Goal: Book appointment/travel/reservation

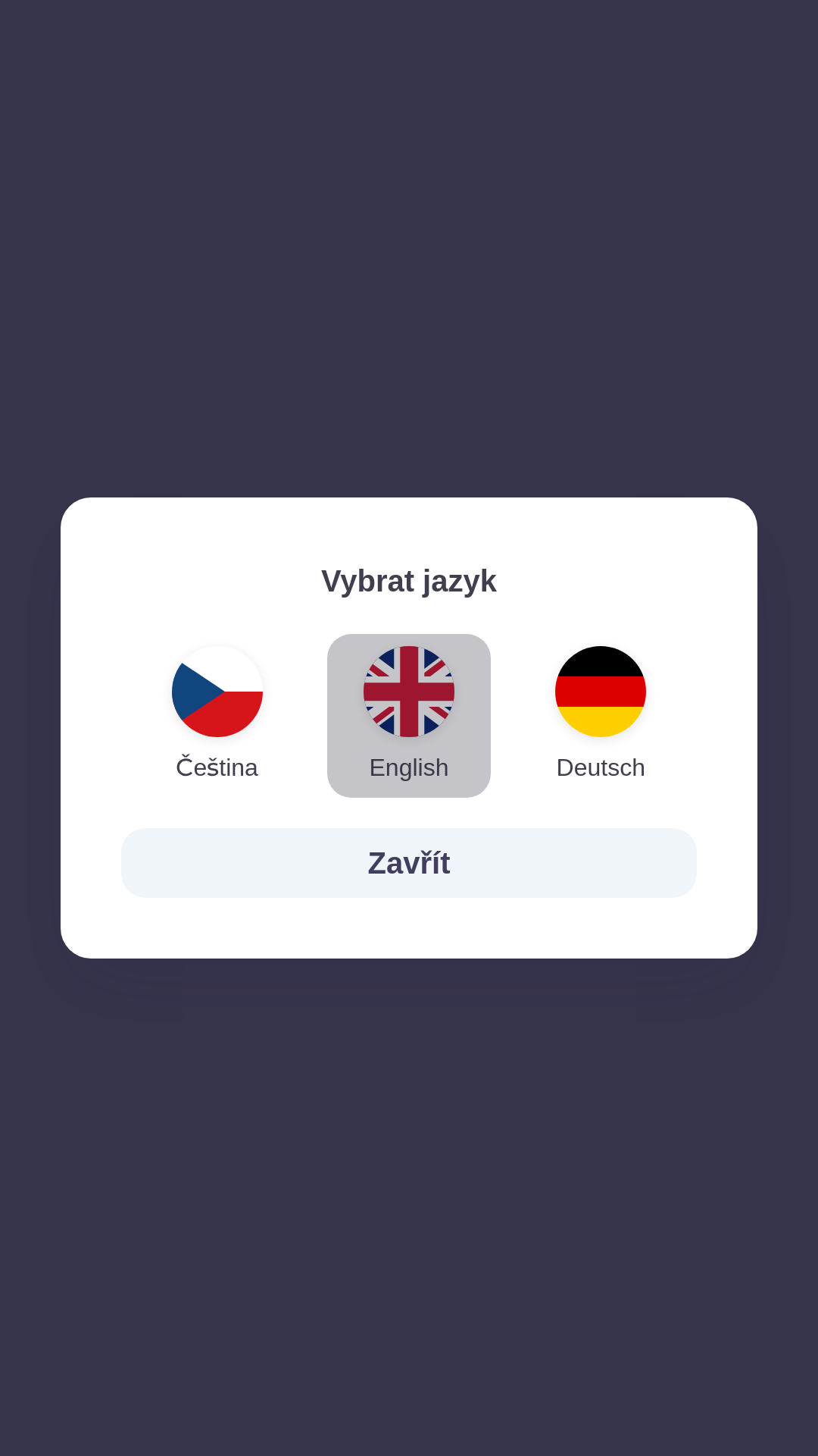
click at [409, 681] on img "button" at bounding box center [409, 691] width 91 height 91
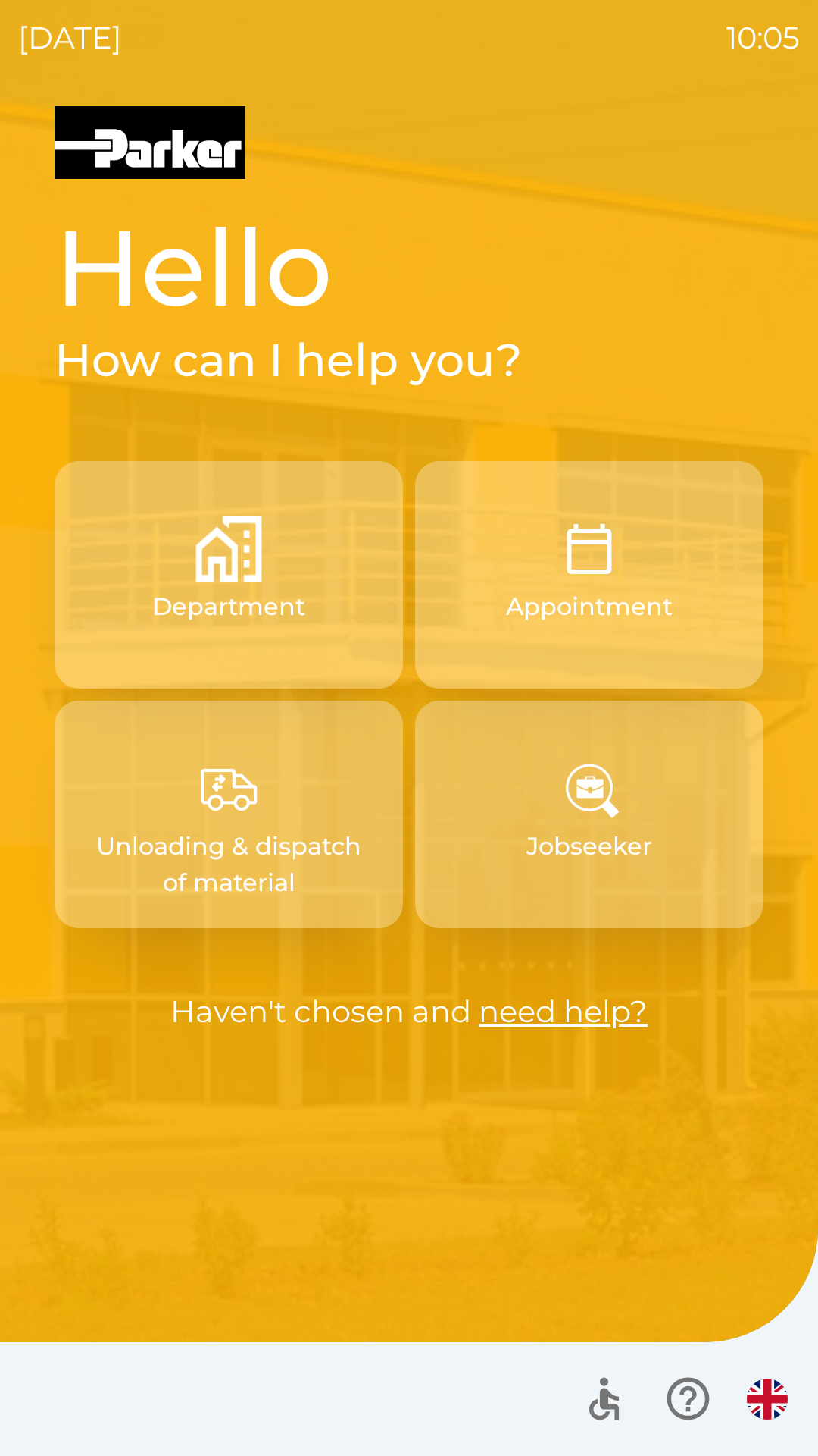
click at [636, 593] on p "Appointment" at bounding box center [589, 606] width 167 height 36
click at [629, 619] on p "Appointment" at bounding box center [589, 606] width 167 height 36
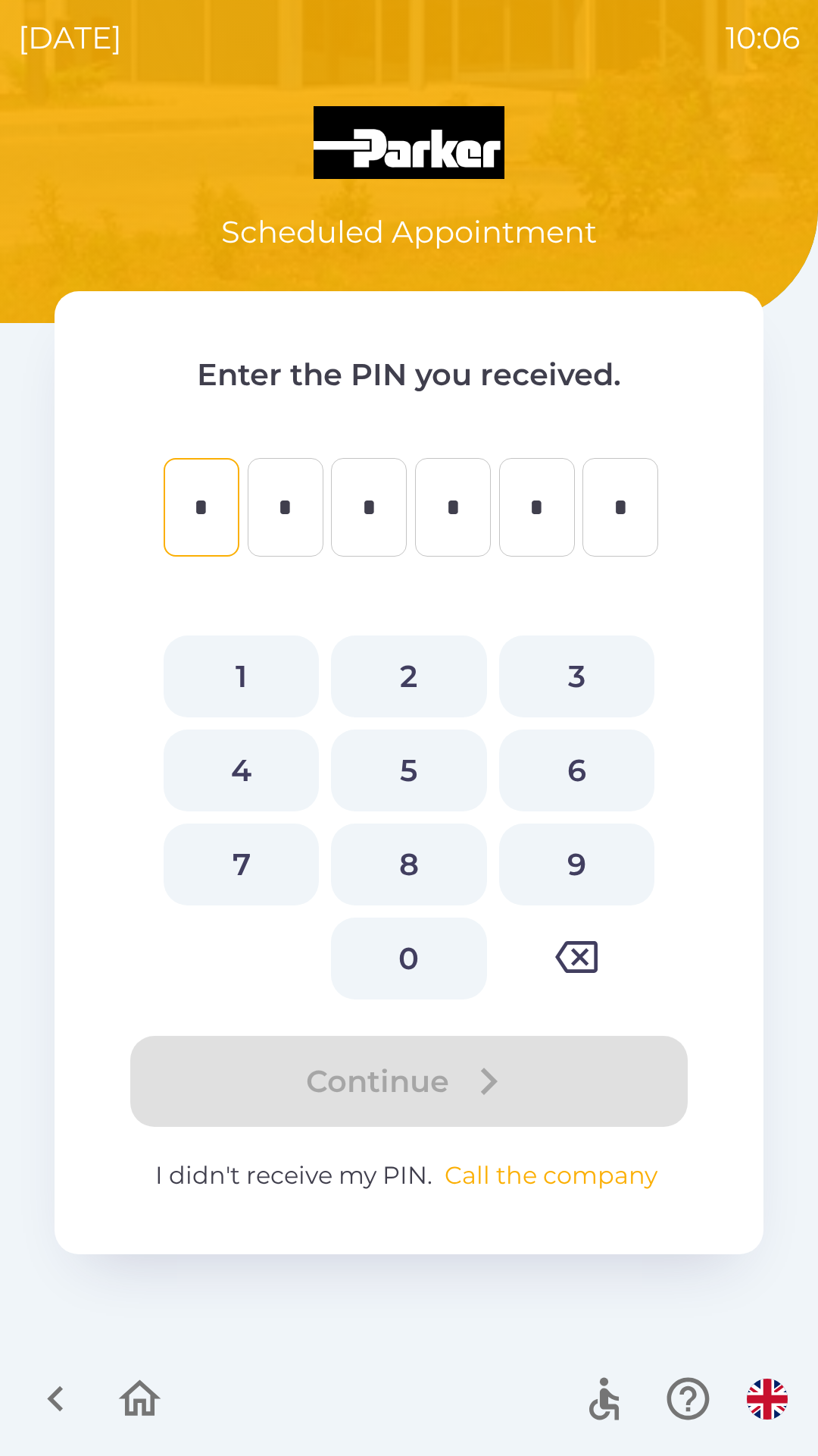
click at [520, 1183] on button "Call the company" at bounding box center [551, 1174] width 225 height 36
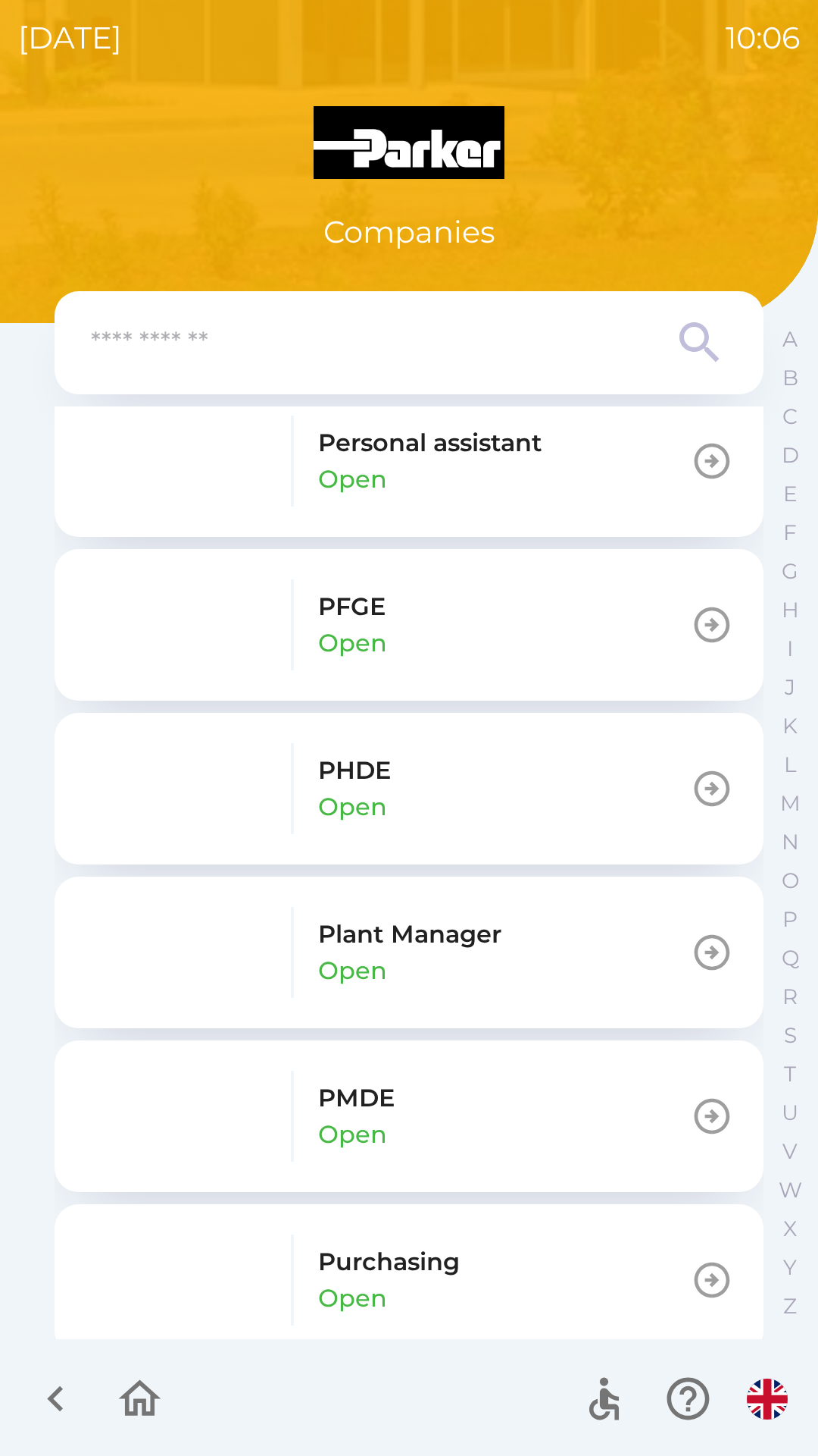
scroll to position [1988, 0]
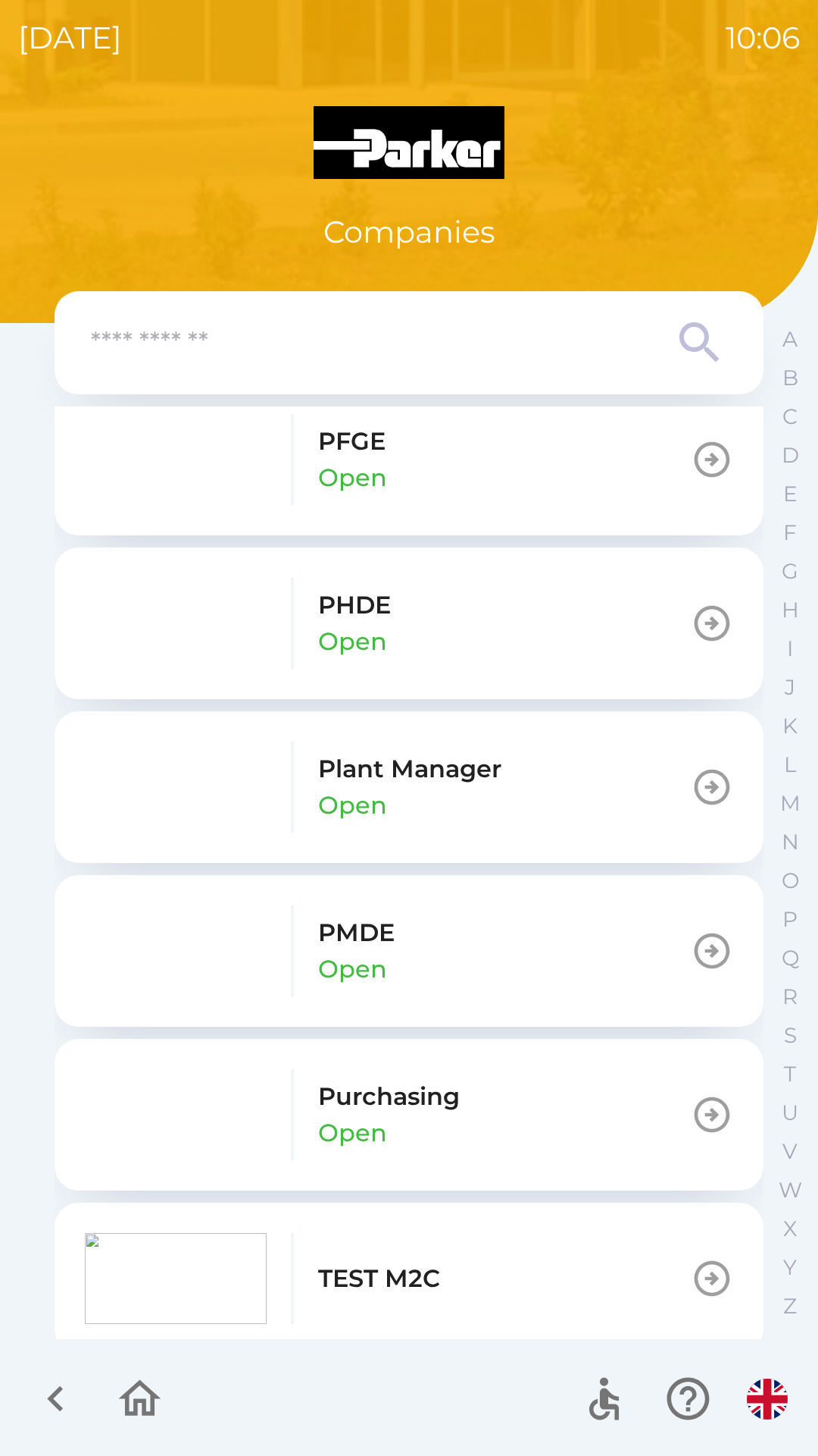
click at [414, 1107] on p "Purchasing" at bounding box center [389, 1096] width 142 height 36
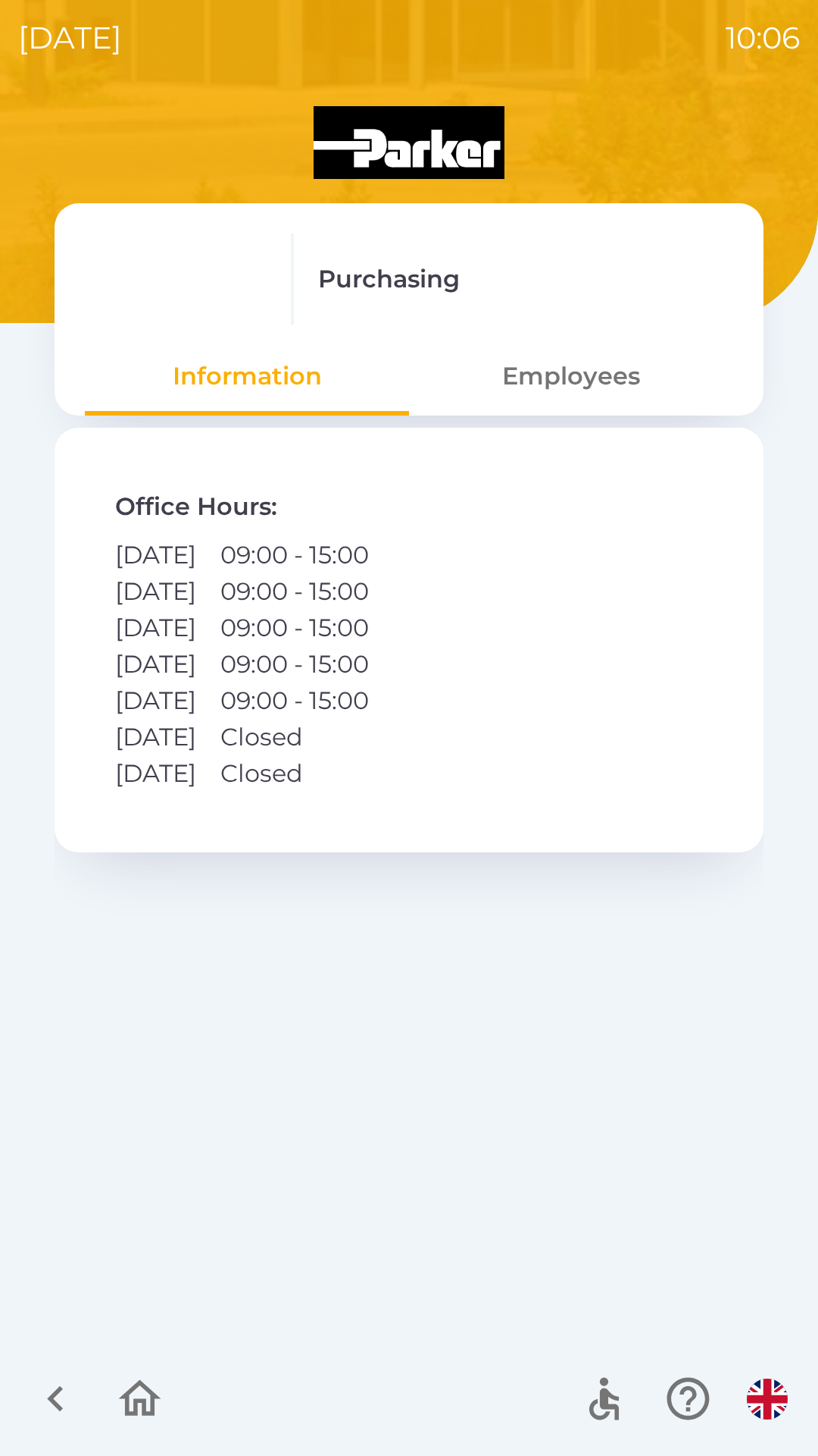
click at [599, 379] on button "Employees" at bounding box center [572, 376] width 324 height 55
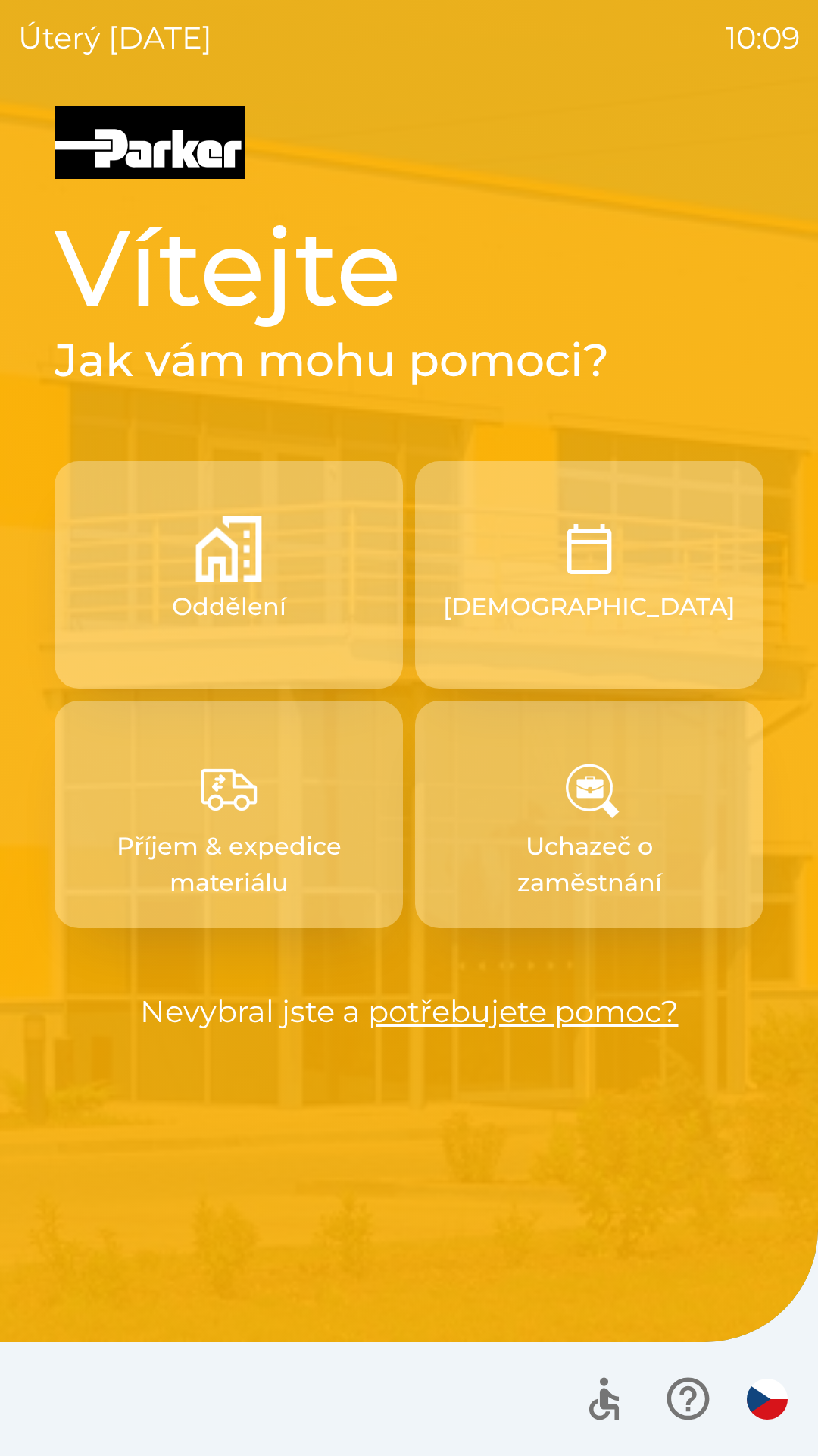
click at [786, 1390] on img "button" at bounding box center [768, 1399] width 41 height 41
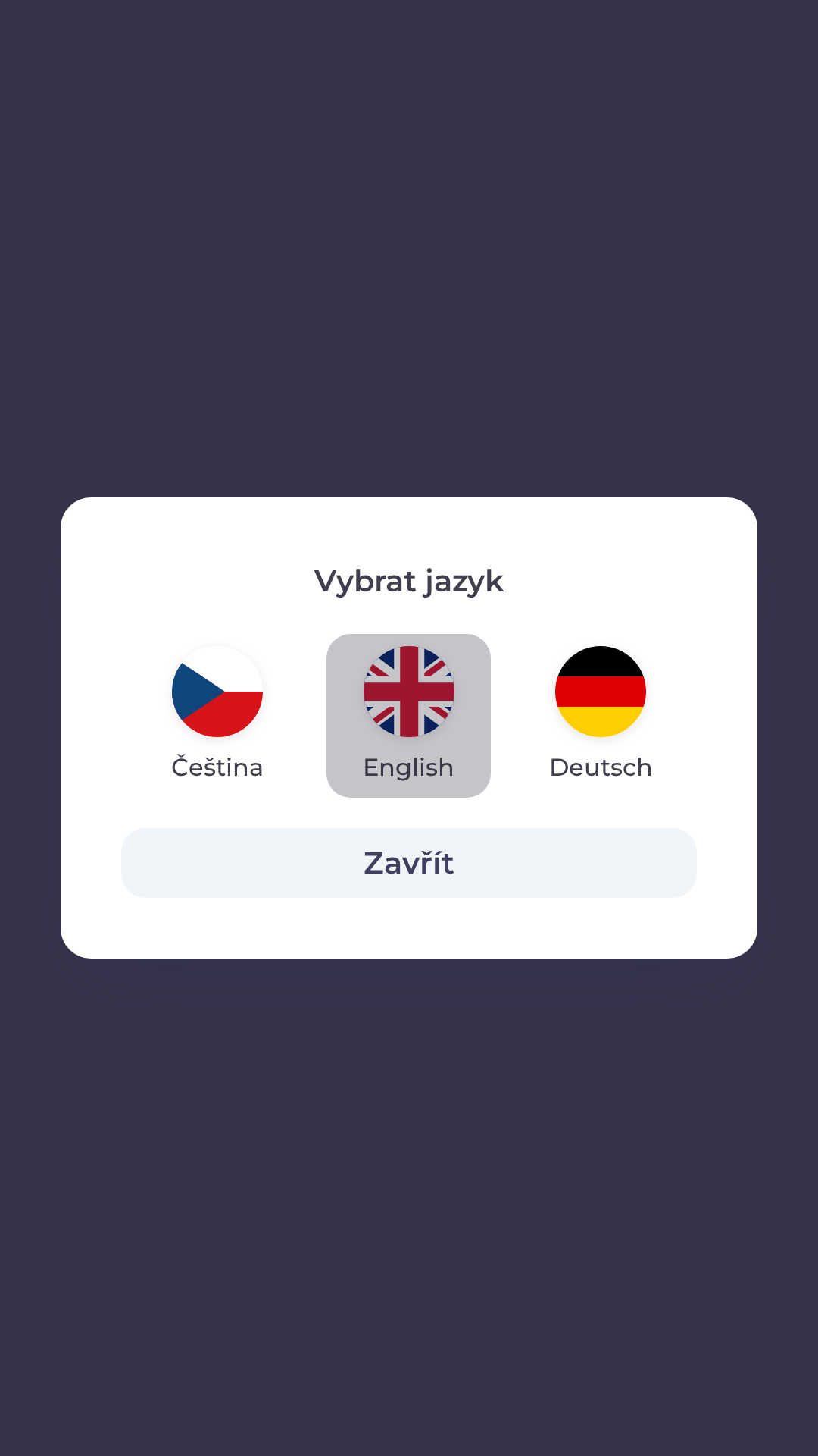
click at [407, 716] on img "button" at bounding box center [409, 691] width 91 height 91
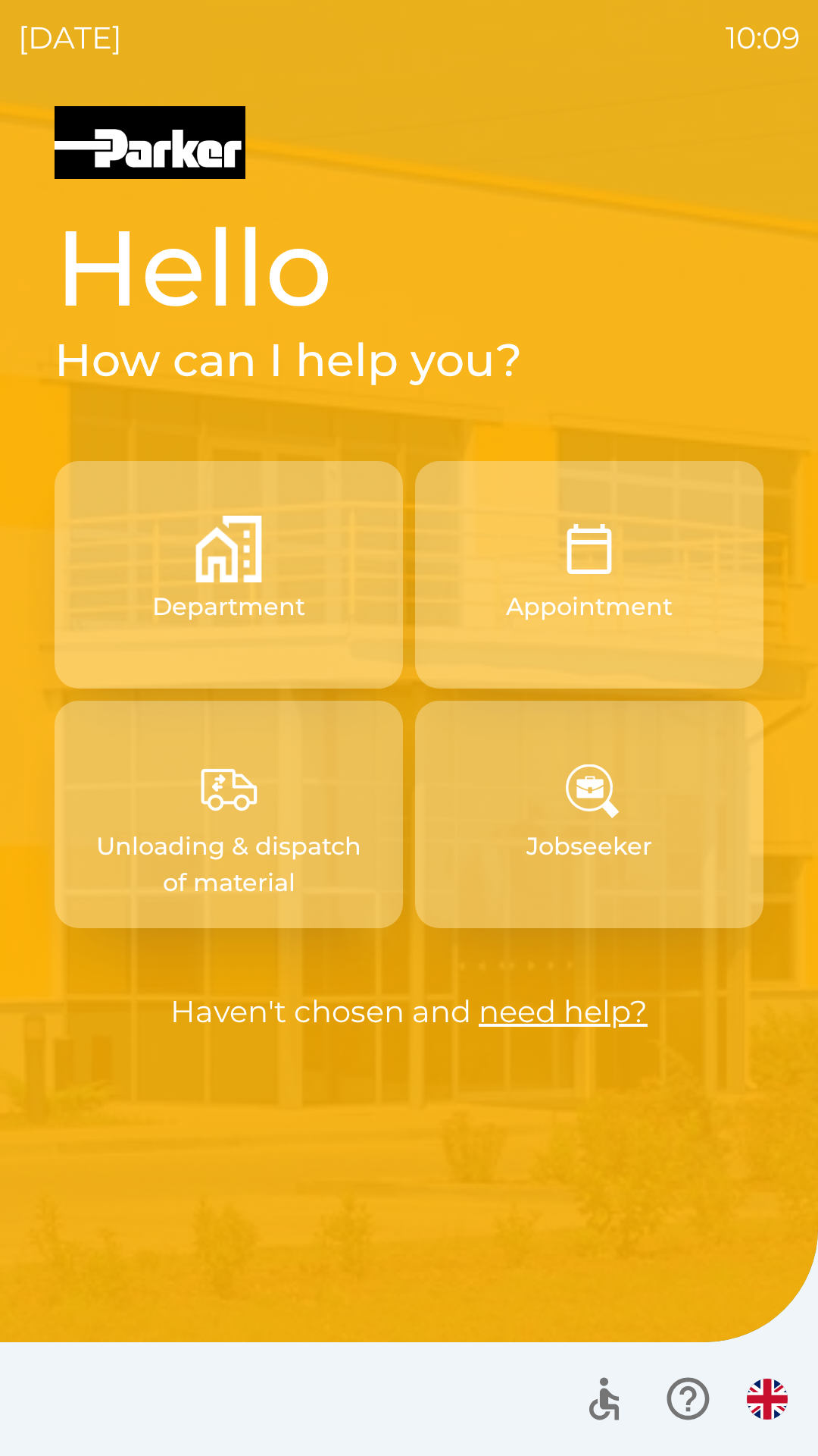
click at [160, 634] on button "Department" at bounding box center [229, 574] width 349 height 228
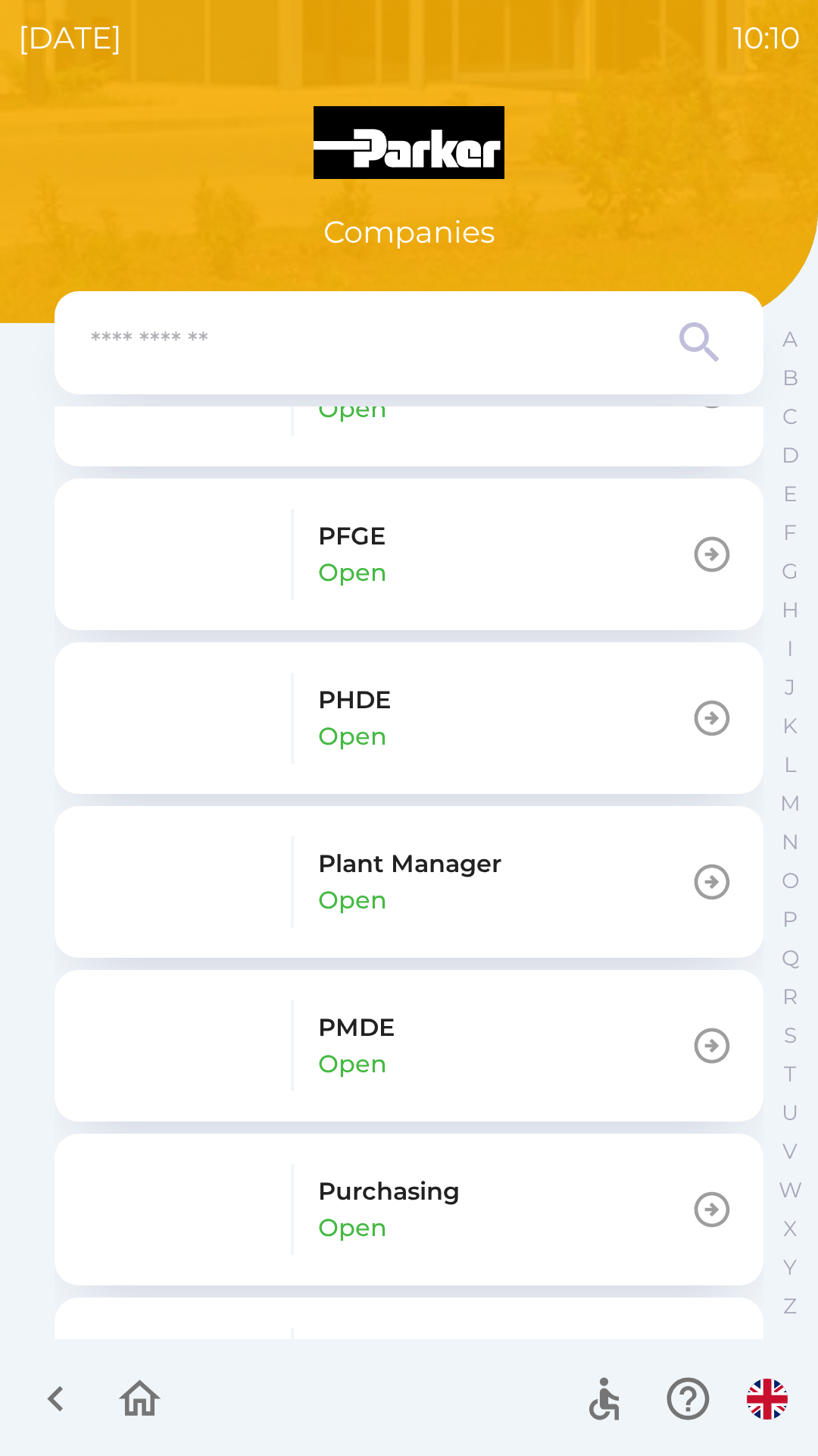
scroll to position [1894, 0]
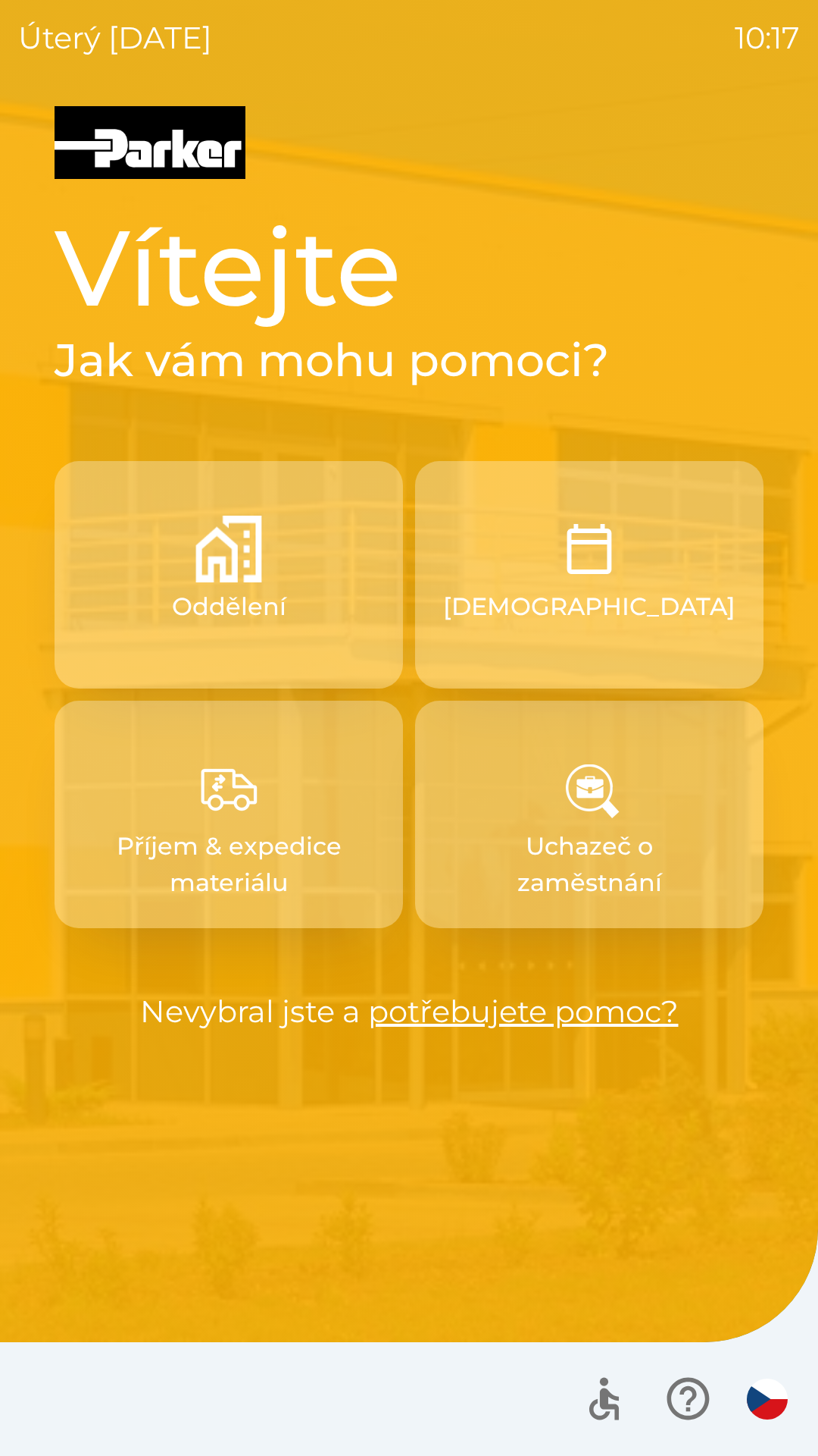
click at [780, 1392] on img "button" at bounding box center [768, 1399] width 41 height 41
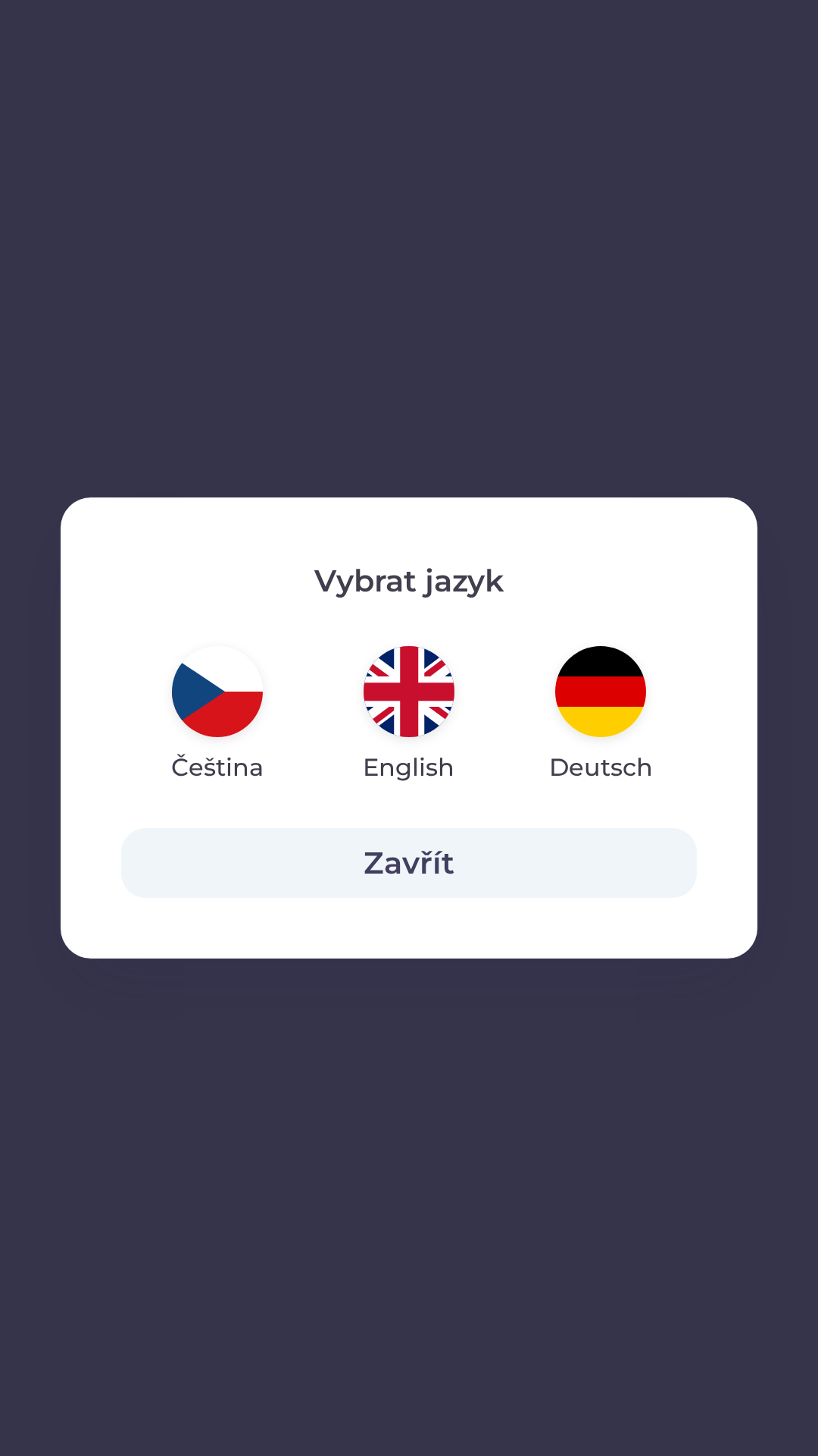
click at [770, 1396] on div "Vybrat jazyk Čeština English Deutsch Zavřít" at bounding box center [409, 728] width 818 height 1456
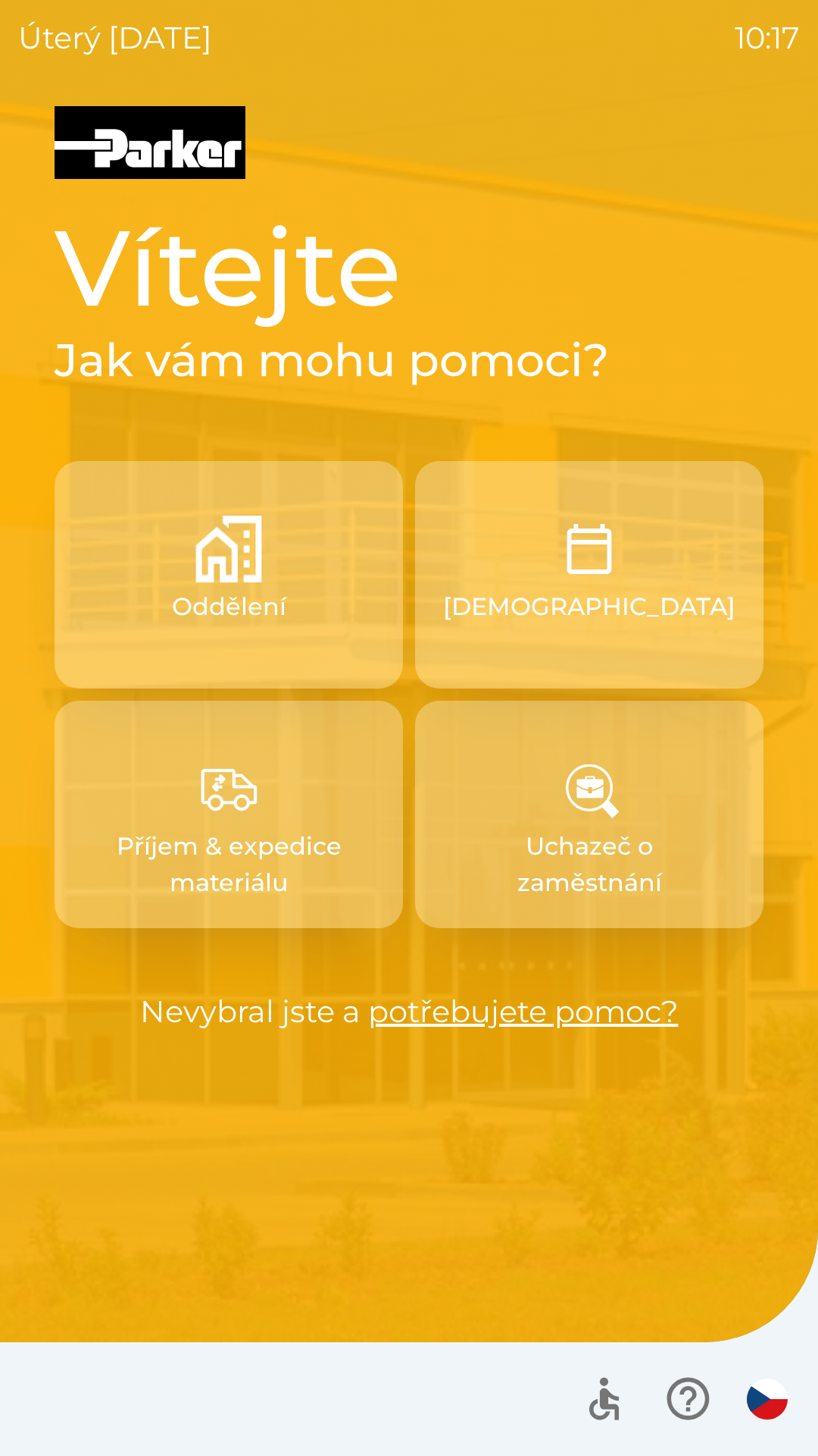
click at [770, 1396] on img "button" at bounding box center [768, 1399] width 41 height 41
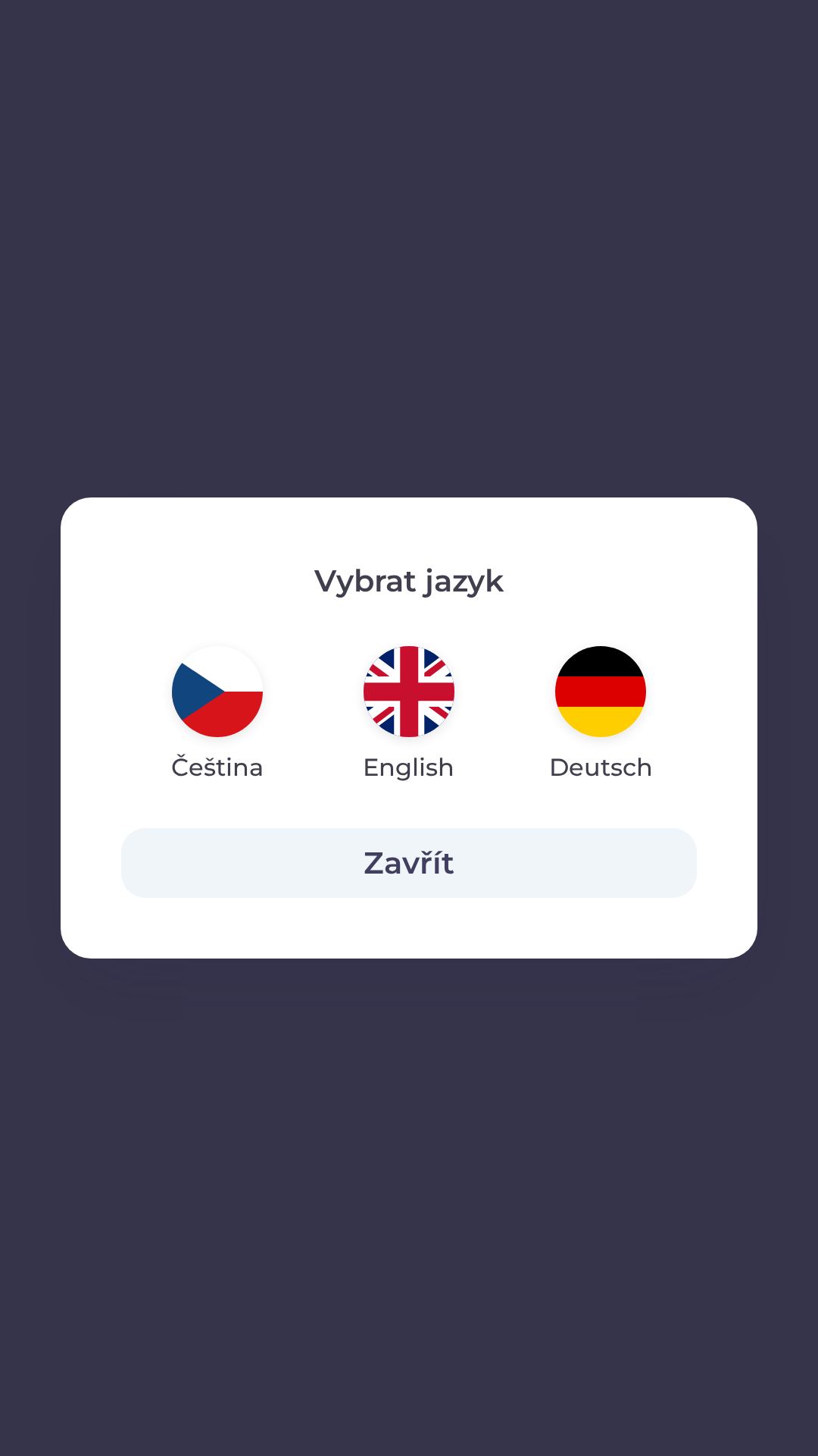
click at [414, 707] on img "button" at bounding box center [409, 691] width 91 height 91
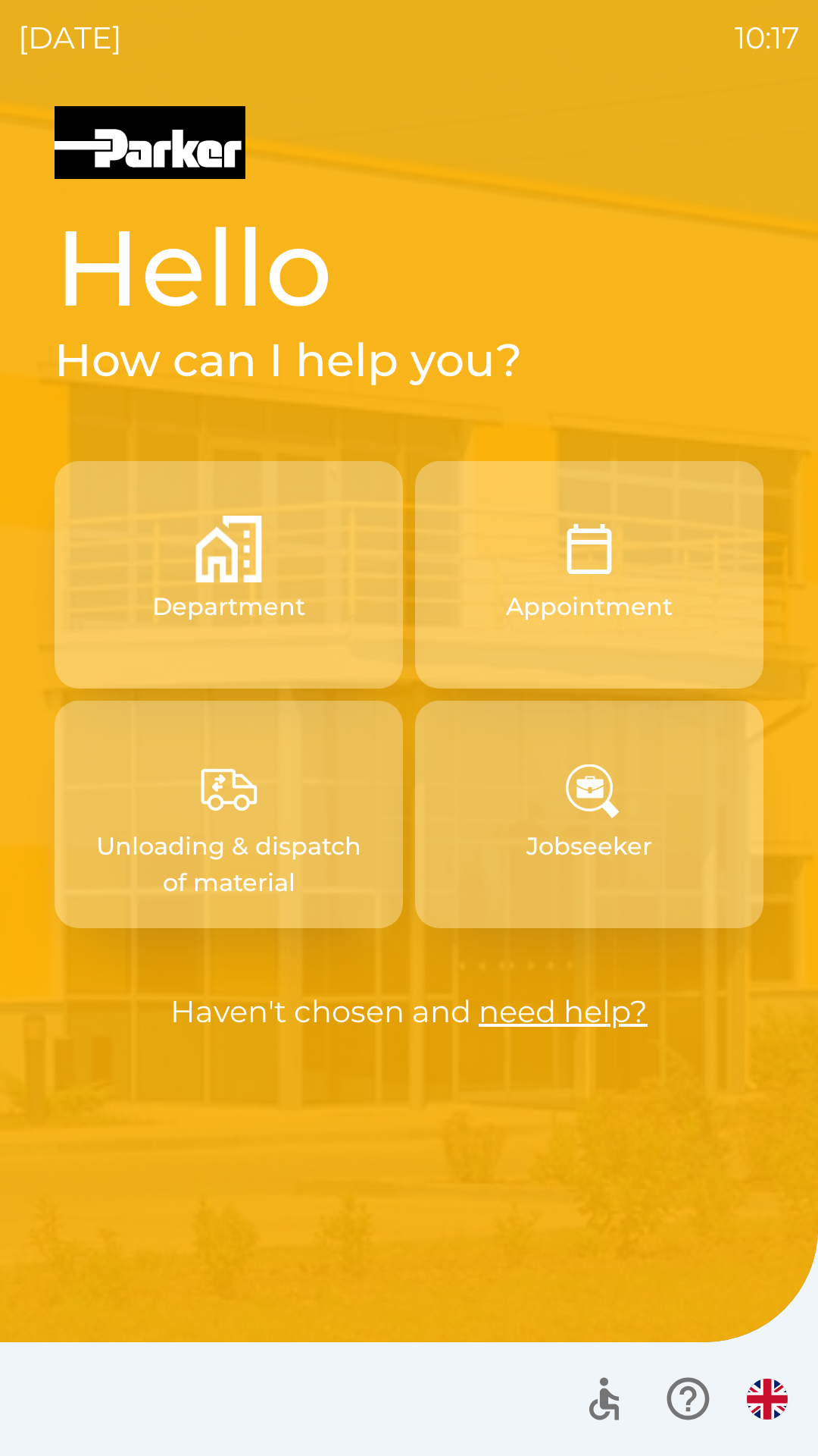
click at [710, 610] on button "Appointment" at bounding box center [589, 574] width 349 height 228
